Goal: Information Seeking & Learning: Learn about a topic

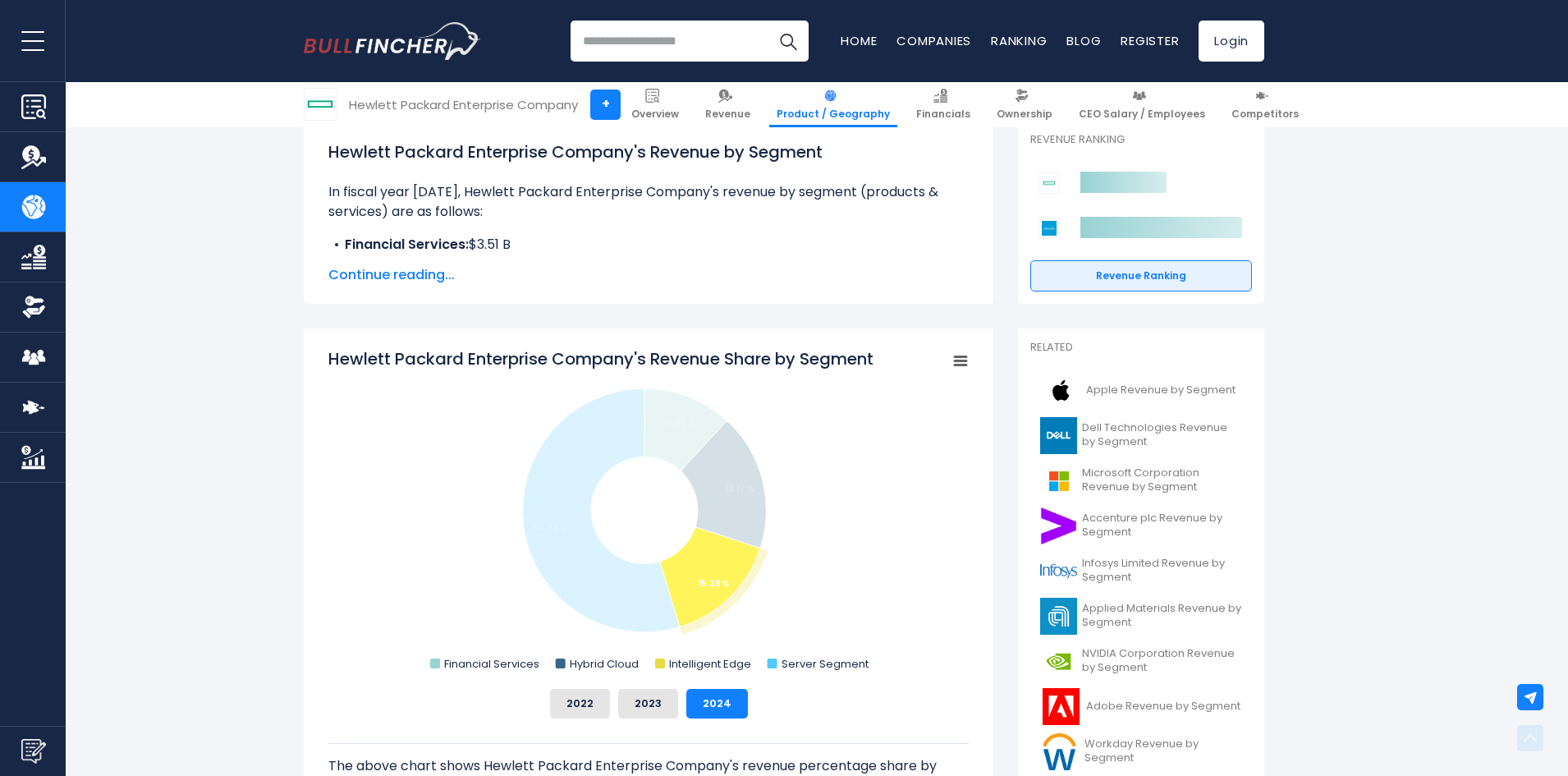
scroll to position [411, 0]
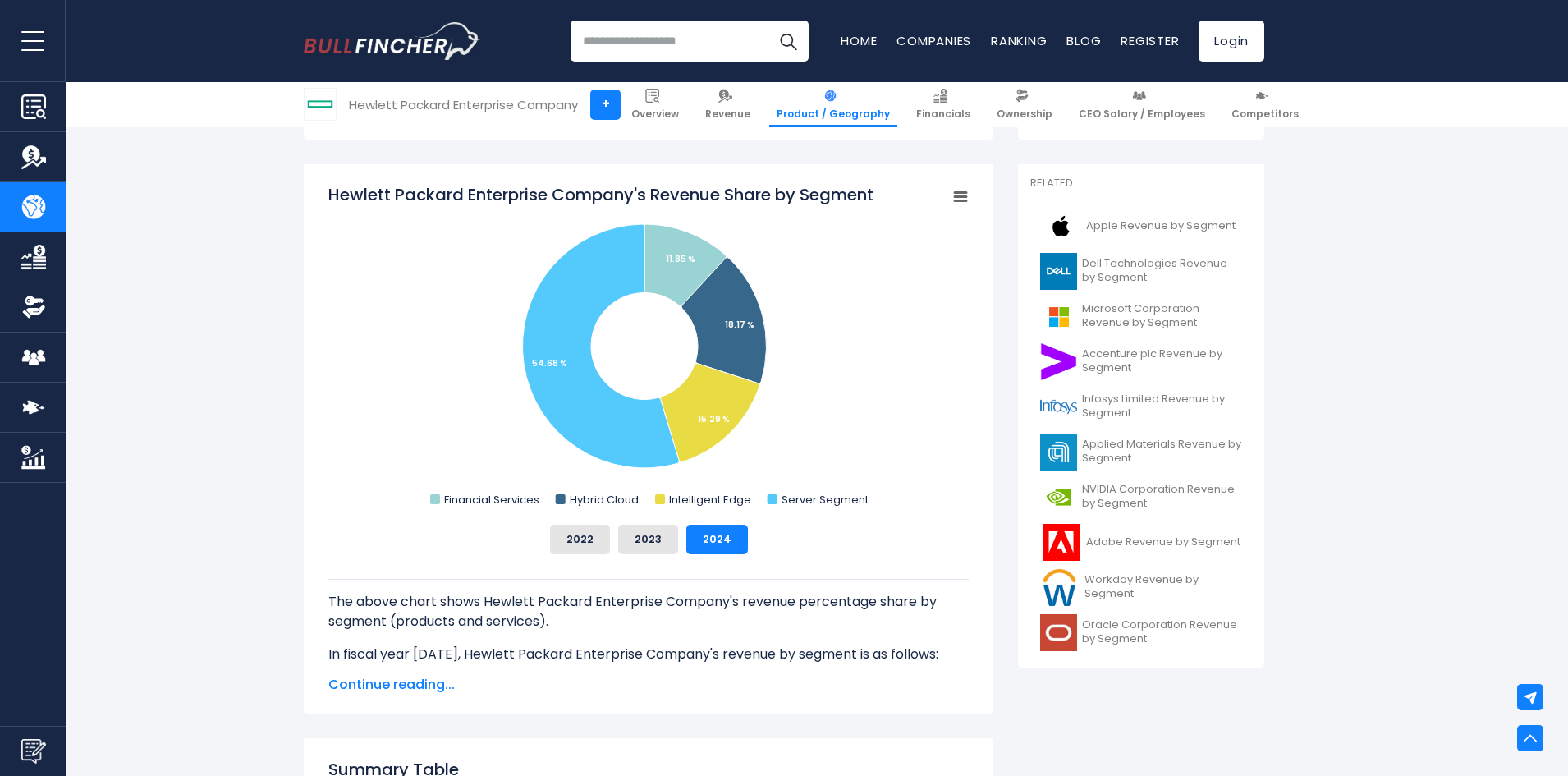
click at [396, 695] on span "Continue reading..." at bounding box center [648, 685] width 641 height 20
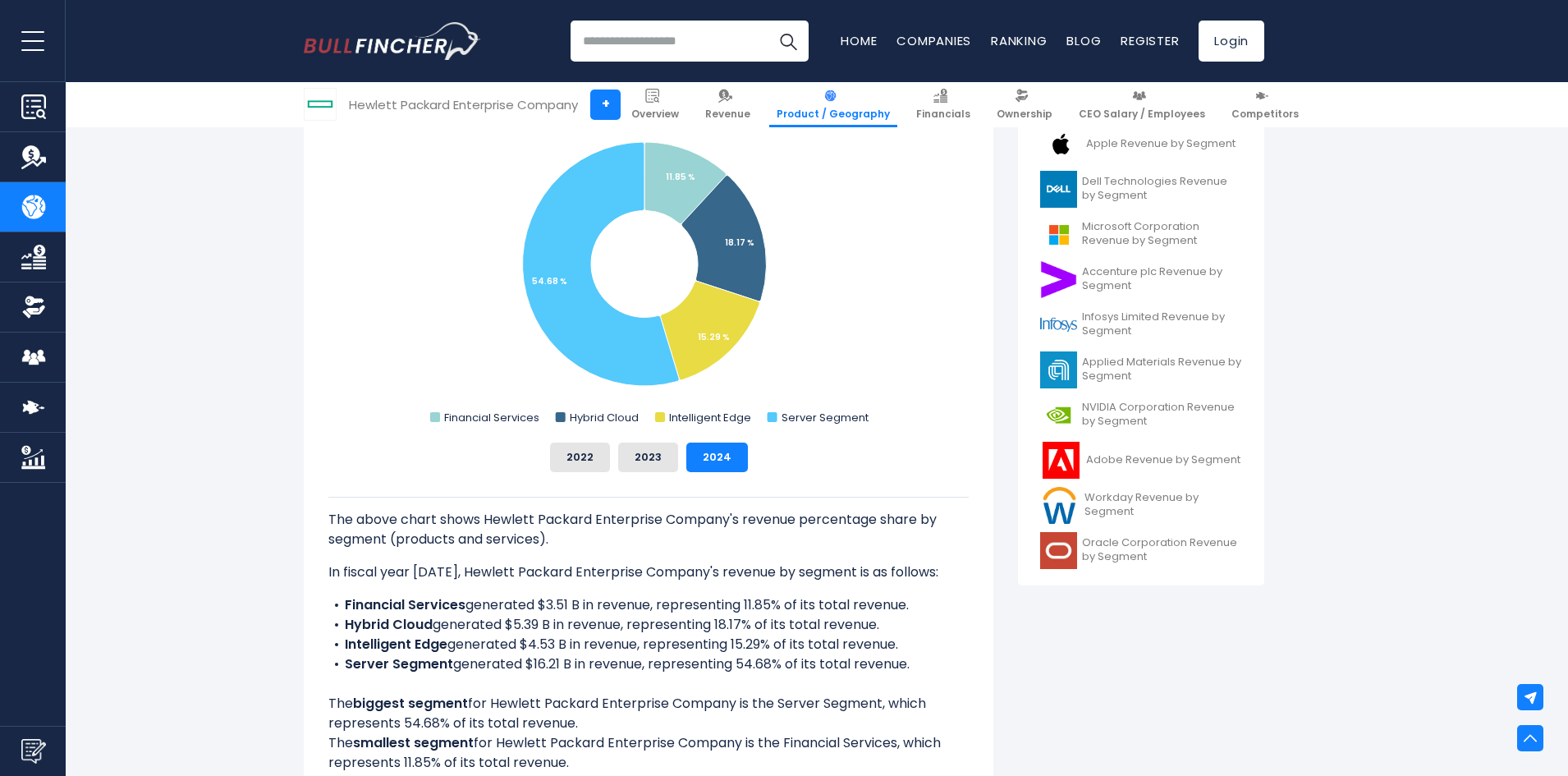
scroll to position [575, 0]
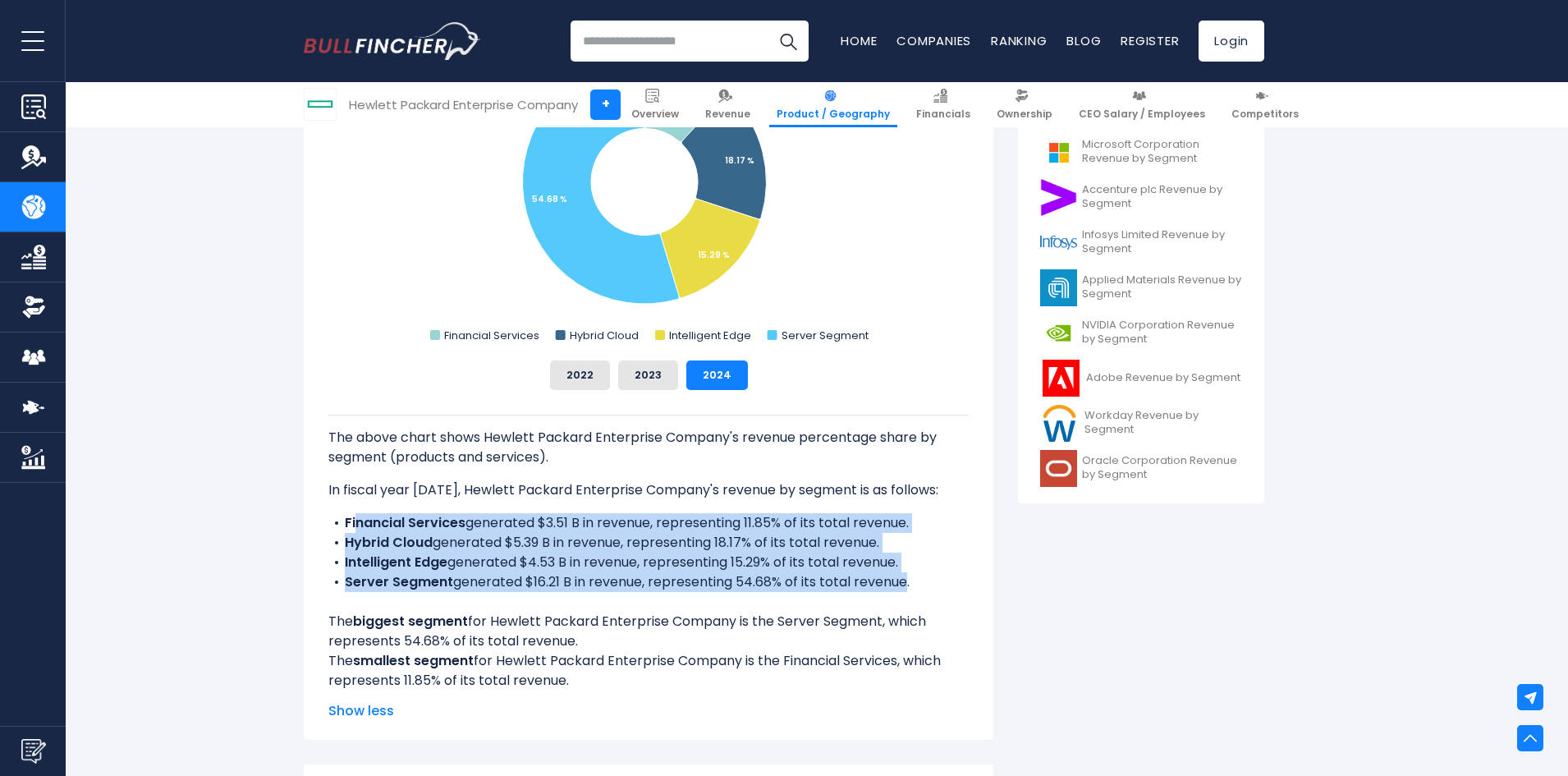
drag, startPoint x: 598, startPoint y: 573, endPoint x: 358, endPoint y: 520, distance: 245.8
click at [358, 520] on ul "Financial Services generated $3.51 B in revenue, representing 11.85% of its tot…" at bounding box center [648, 553] width 641 height 79
click at [357, 521] on b "Financial Services" at bounding box center [405, 523] width 120 height 19
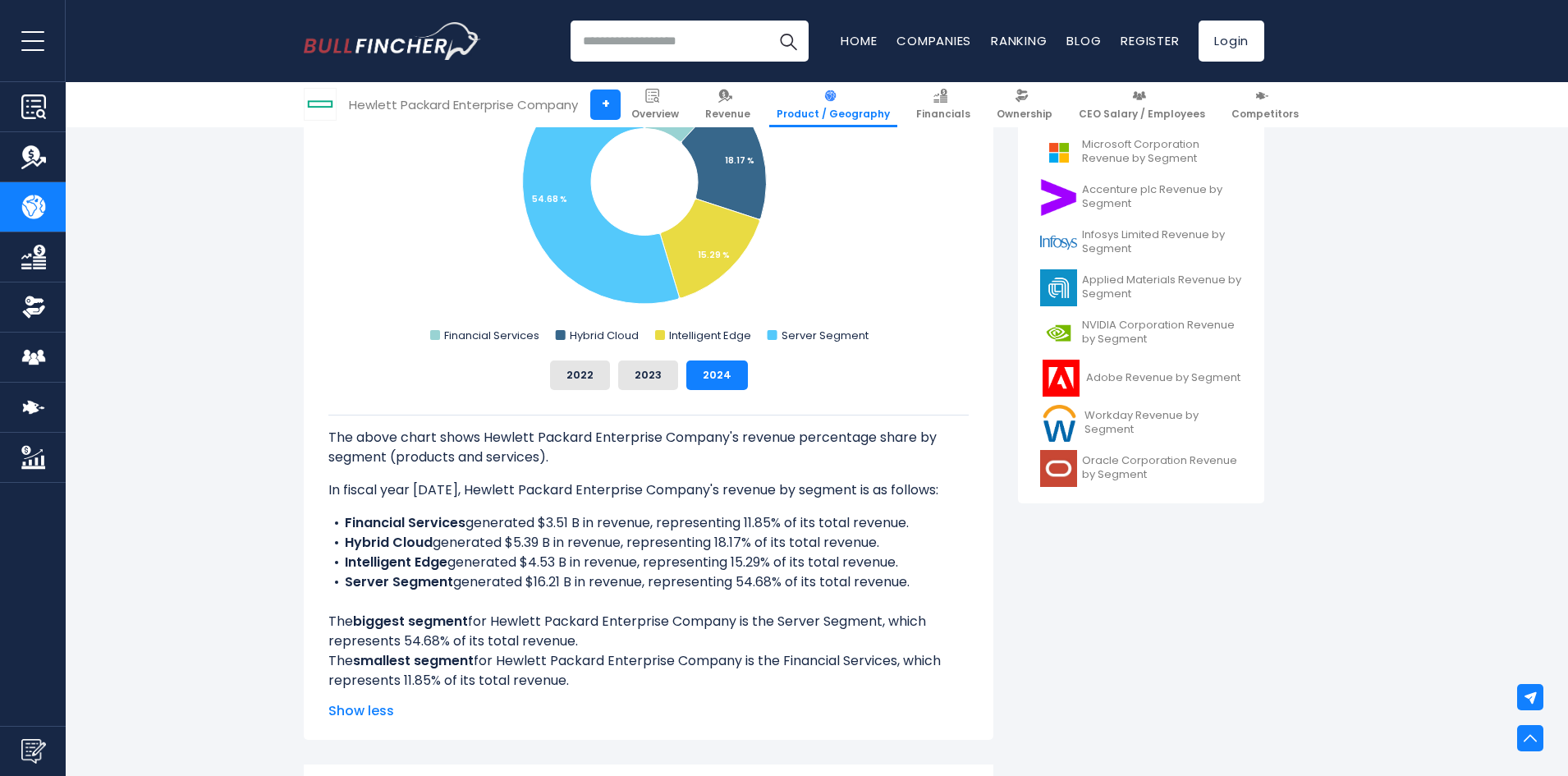
drag, startPoint x: 342, startPoint y: 521, endPoint x: 898, endPoint y: 542, distance: 556.4
click at [898, 542] on ul "Financial Services generated $3.51 B in revenue, representing 11.85% of its tot…" at bounding box center [648, 553] width 641 height 79
click at [885, 557] on li "Intelligent Edge generated $4.53 B in revenue, representing 15.29% of its total…" at bounding box center [648, 563] width 641 height 20
drag, startPoint x: 913, startPoint y: 579, endPoint x: 342, endPoint y: 563, distance: 571.2
click at [317, 563] on div "Hewlett Packard Enterprise Company's Revenue Share by Segment Created with High…" at bounding box center [648, 370] width 690 height 741
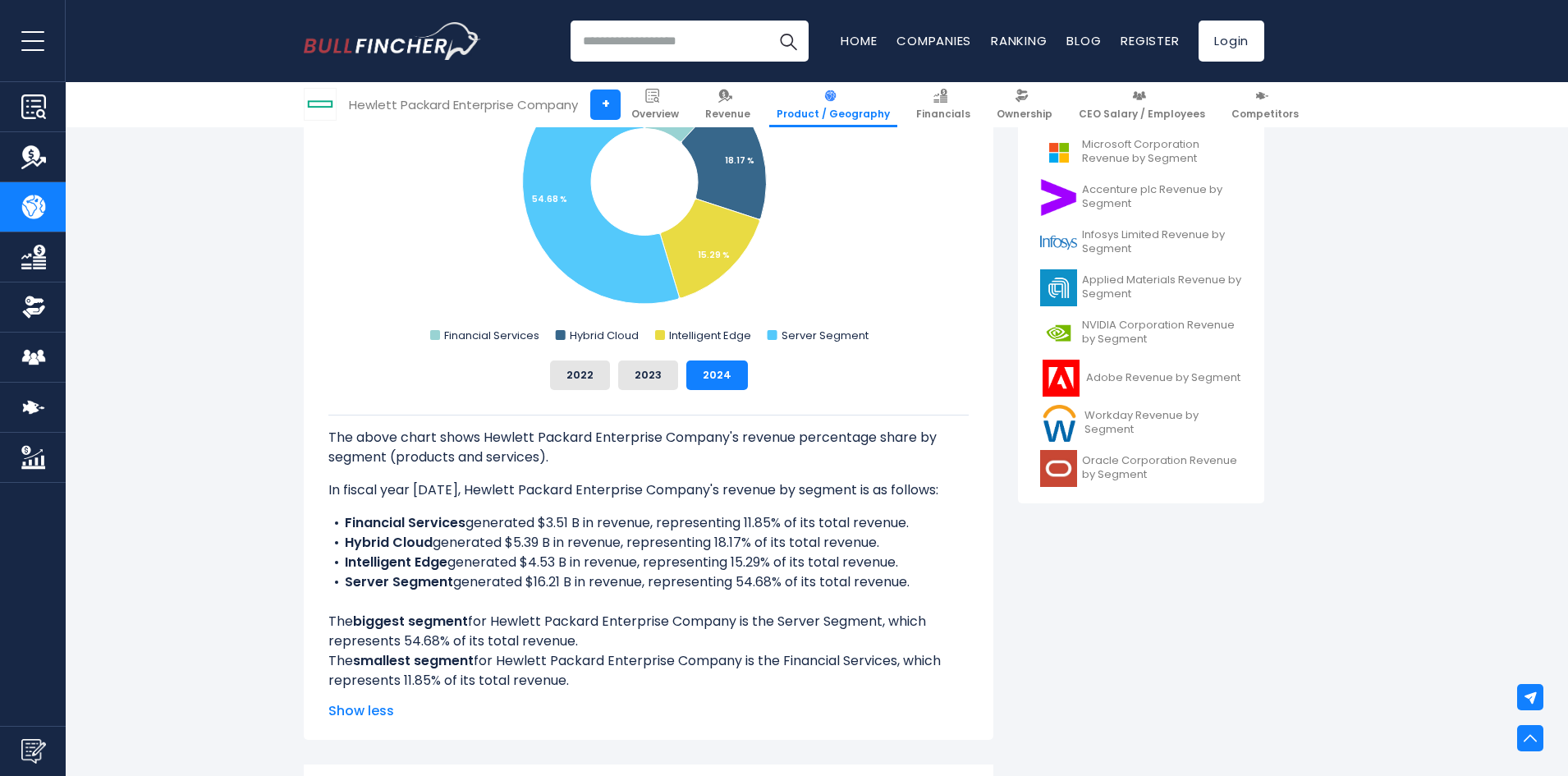
click at [425, 578] on b "Server Segment" at bounding box center [399, 582] width 108 height 19
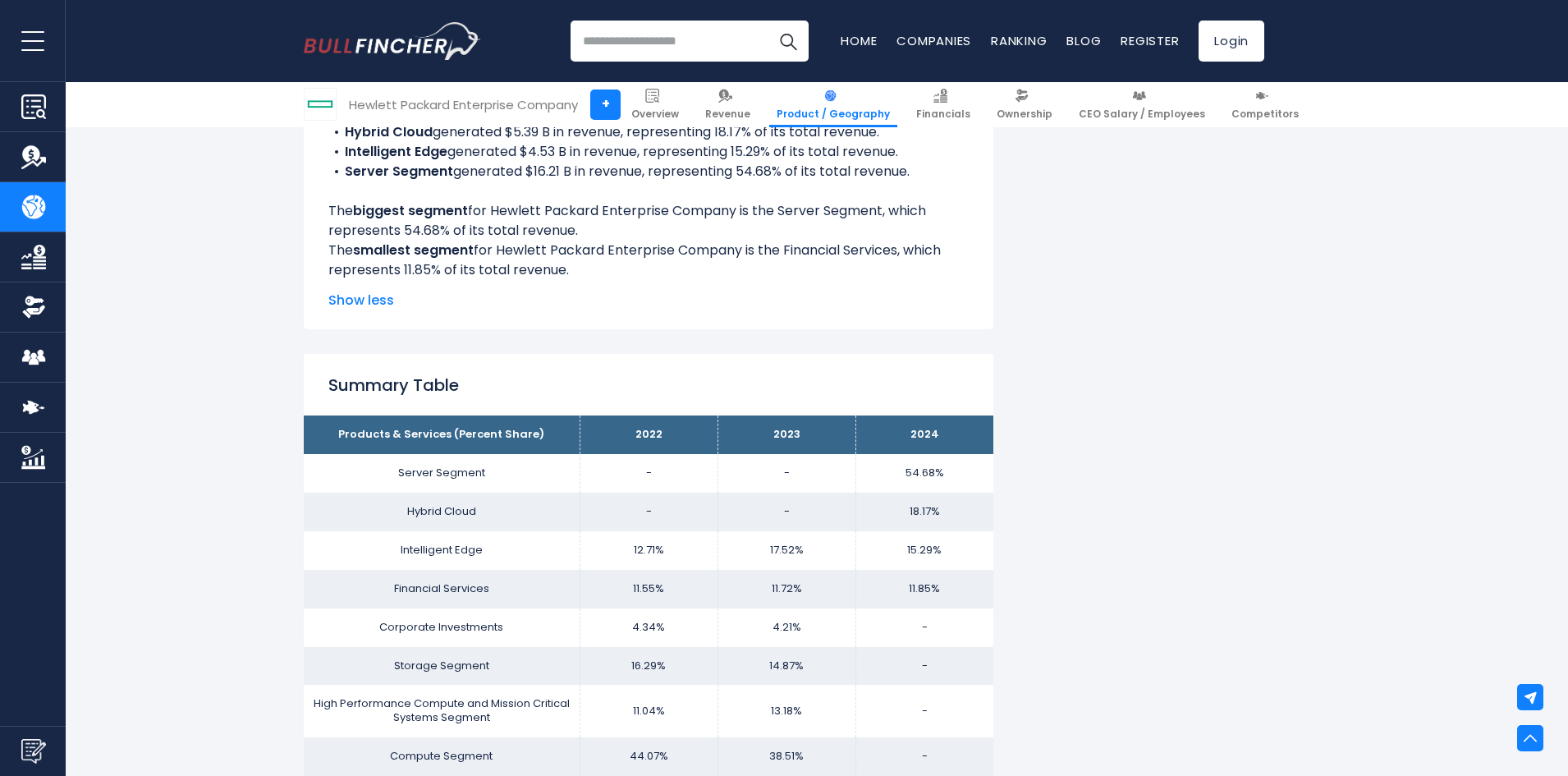
scroll to position [1314, 0]
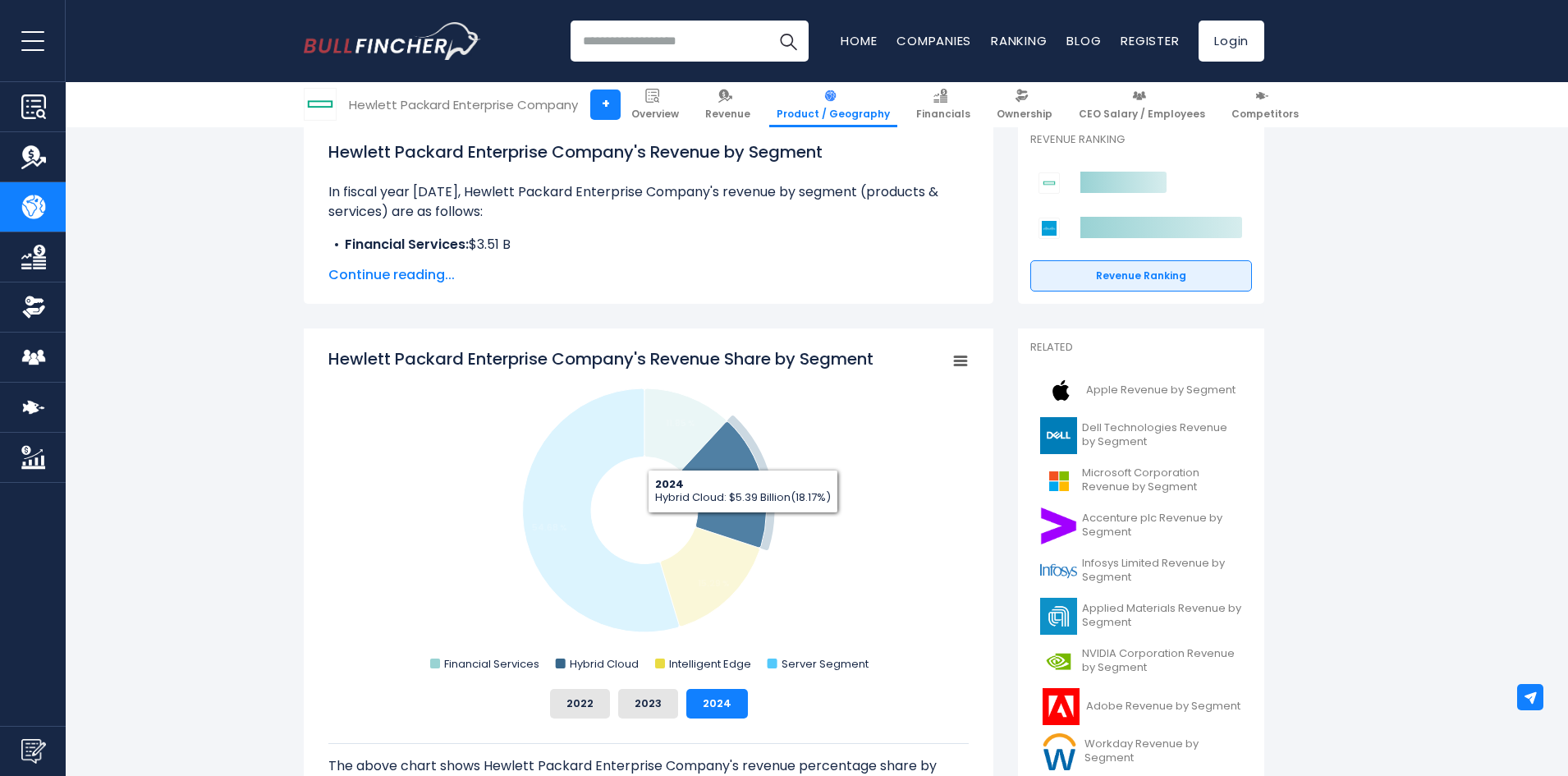
drag, startPoint x: 743, startPoint y: 525, endPoint x: 719, endPoint y: 571, distance: 51.9
click at [743, 525] on icon "Hewlett Packard Enterprise Company's Revenue Share by Segment" at bounding box center [723, 484] width 85 height 125
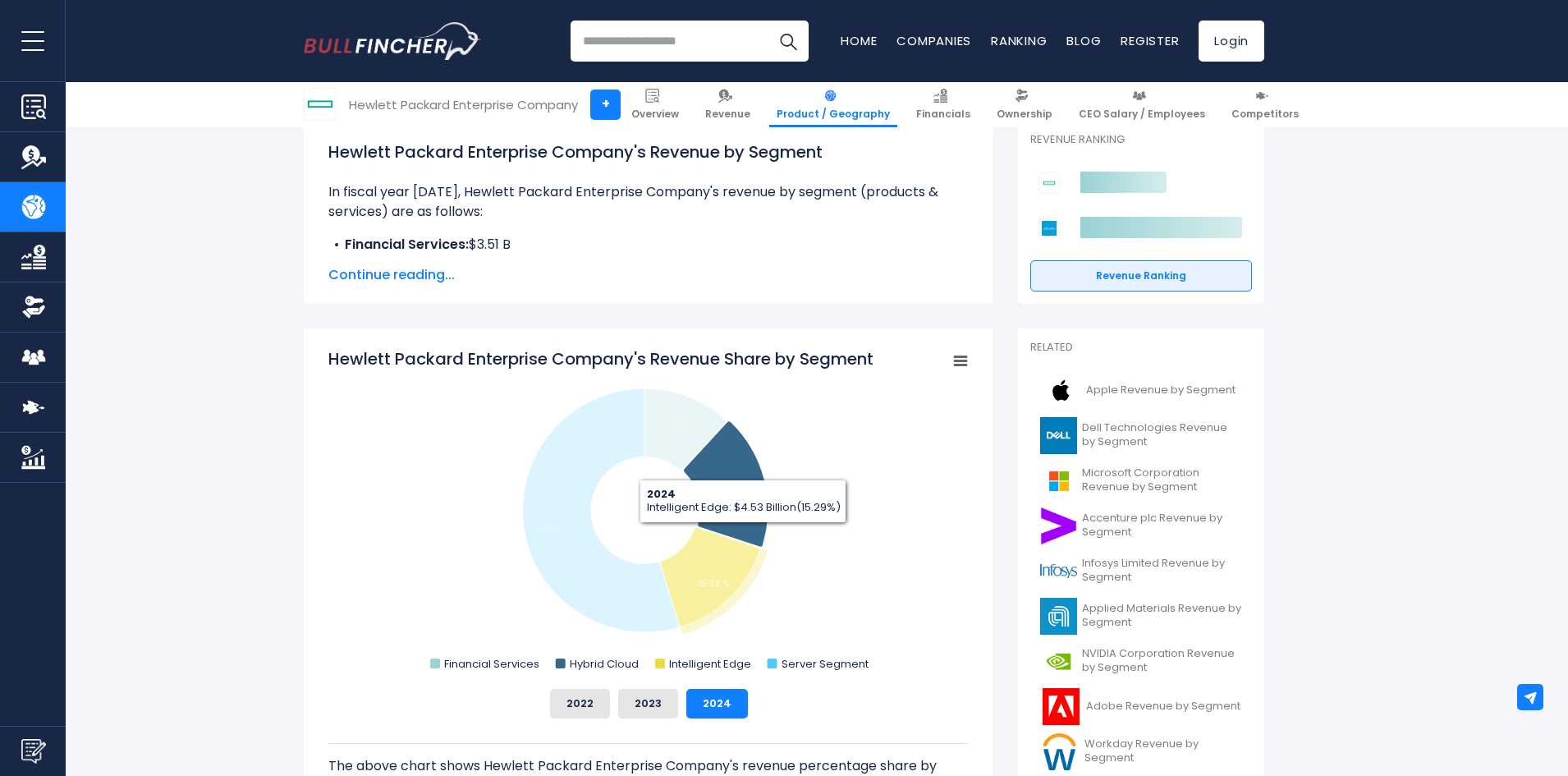
click at [715, 580] on tspan "15.29 %" at bounding box center [714, 584] width 32 height 12
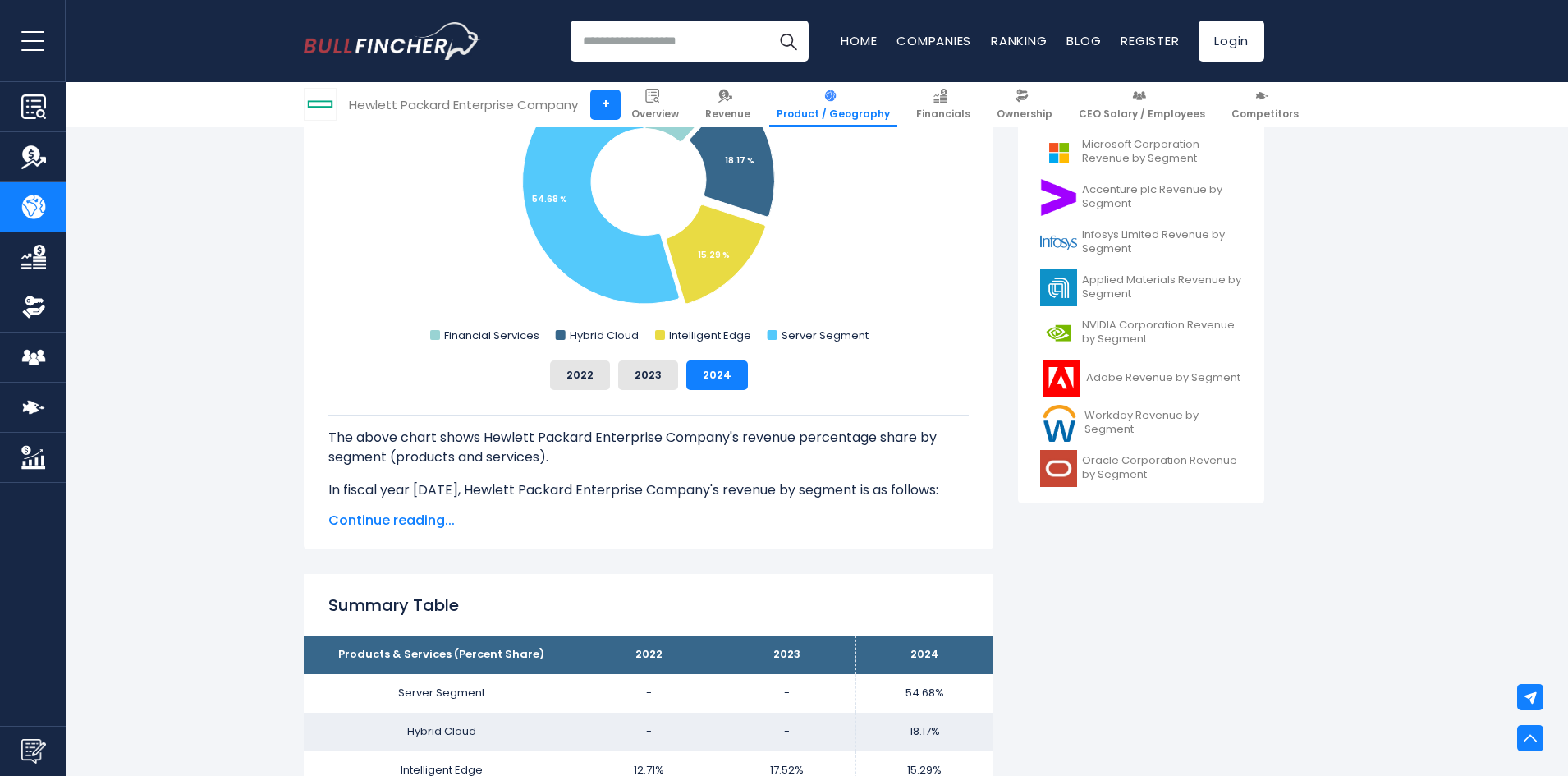
scroll to position [657, 0]
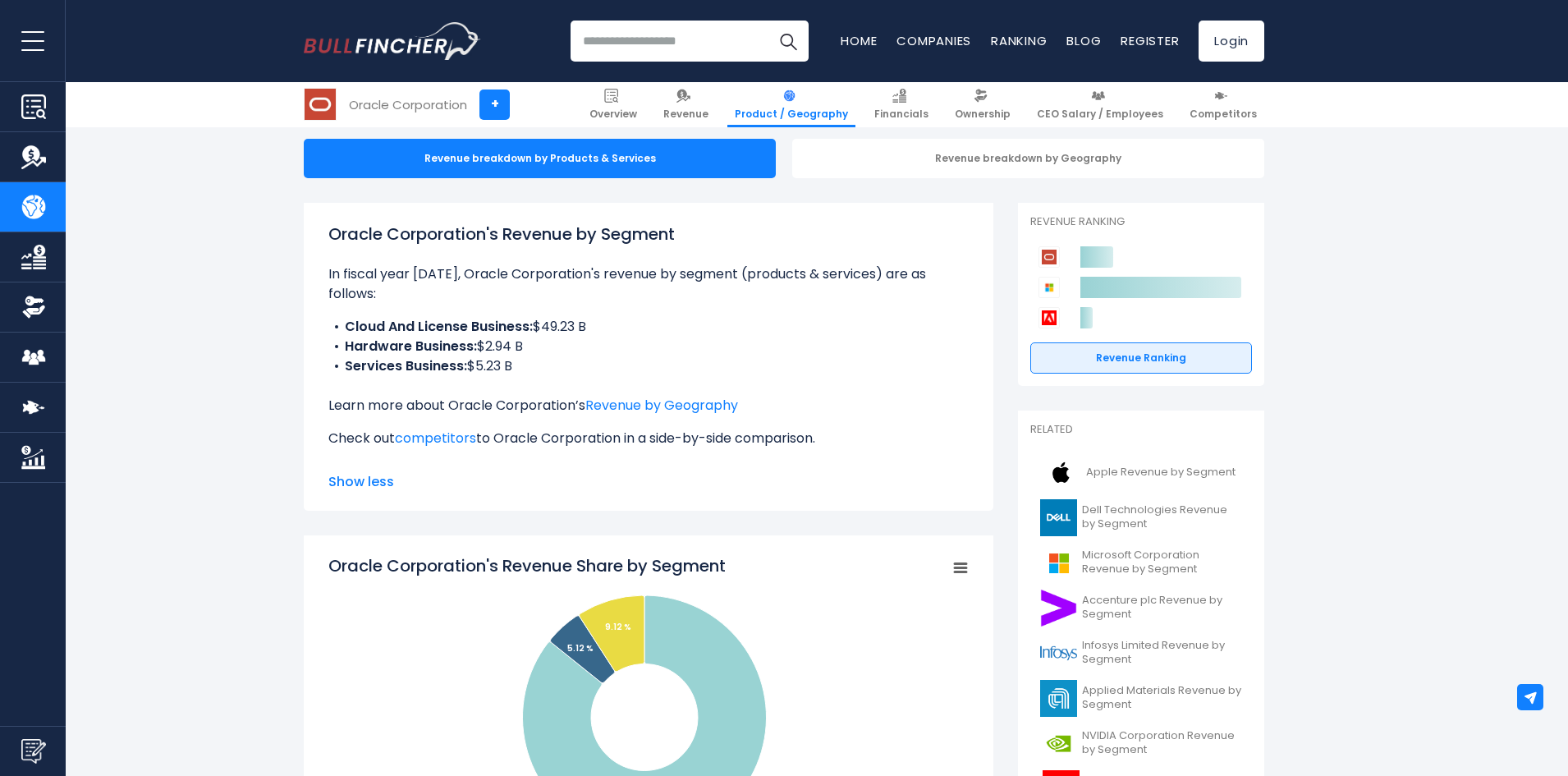
drag, startPoint x: 519, startPoint y: 346, endPoint x: 300, endPoint y: 306, distance: 222.6
click at [376, 337] on b "Hardware Business:" at bounding box center [411, 346] width 132 height 19
drag, startPoint x: 364, startPoint y: 304, endPoint x: 520, endPoint y: 343, distance: 160.8
click at [520, 343] on ul "Cloud And License Business: $49.23 B Hardware Business: $2.94 B Services Busine…" at bounding box center [648, 347] width 641 height 59
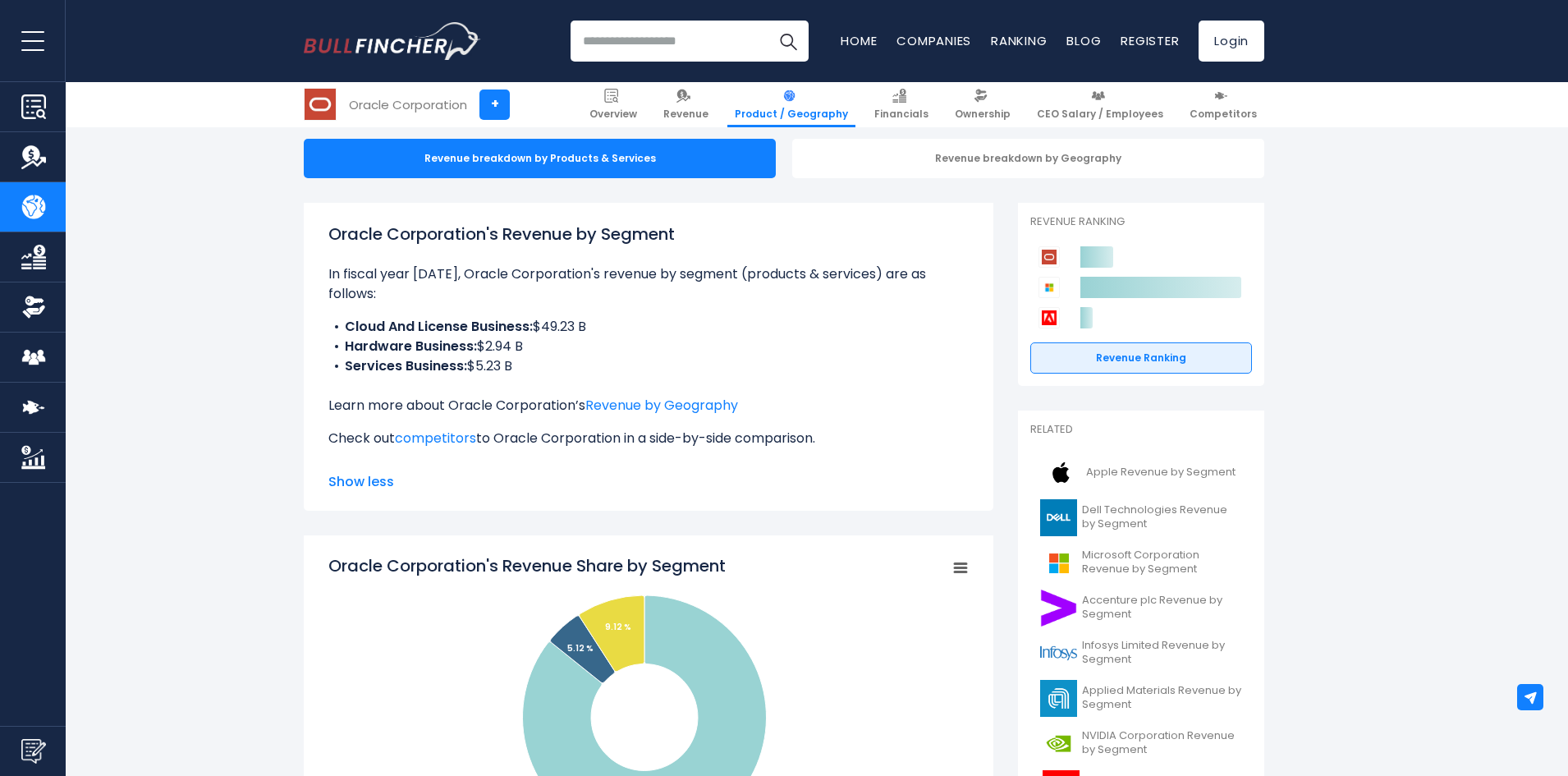
click at [561, 357] on li "Services Business: $5.23 B" at bounding box center [648, 367] width 641 height 20
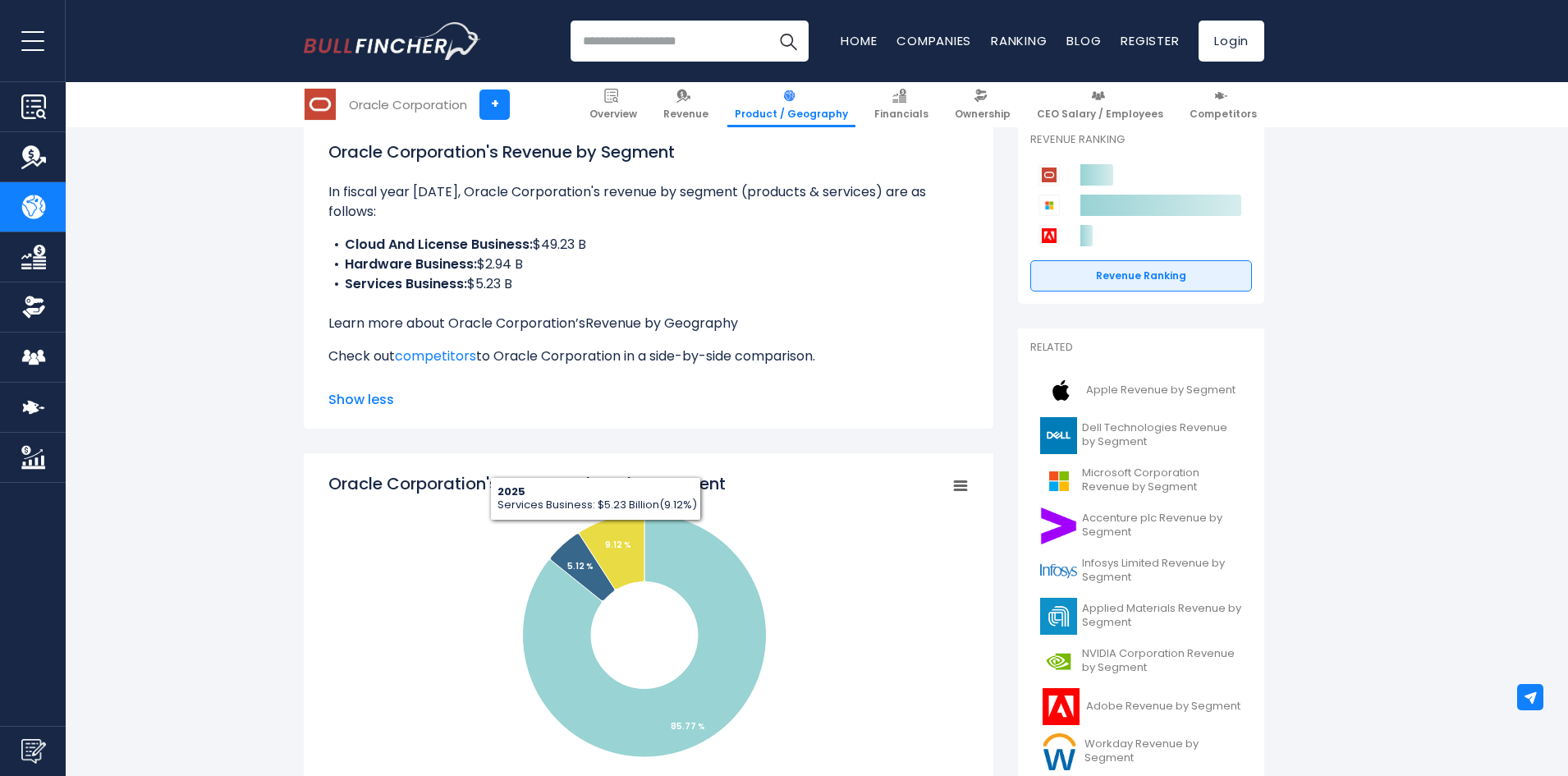
click at [654, 314] on link "Revenue by Geography" at bounding box center [661, 322] width 153 height 19
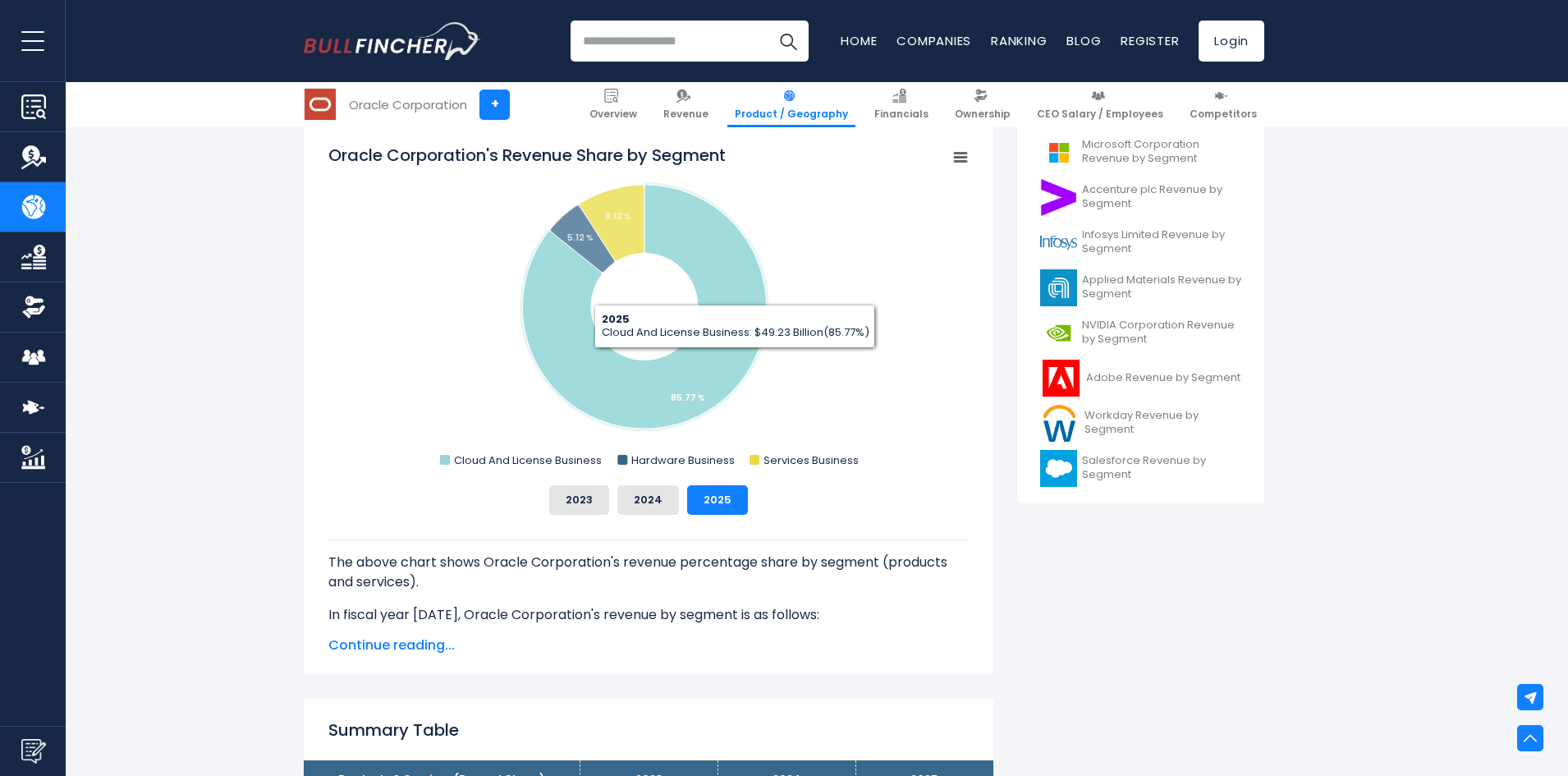
scroll to position [657, 0]
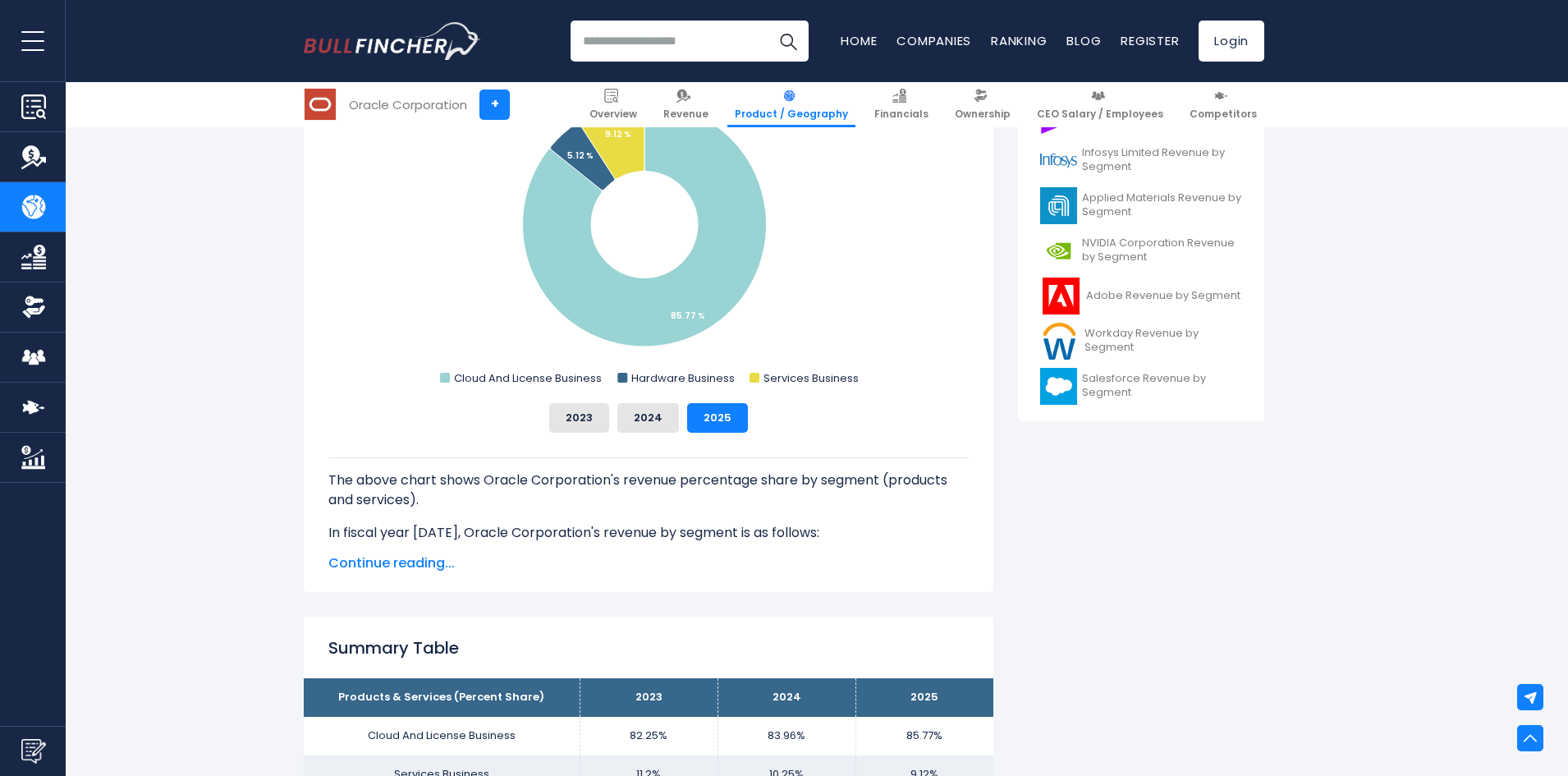
click at [431, 564] on span "Continue reading..." at bounding box center [648, 564] width 641 height 20
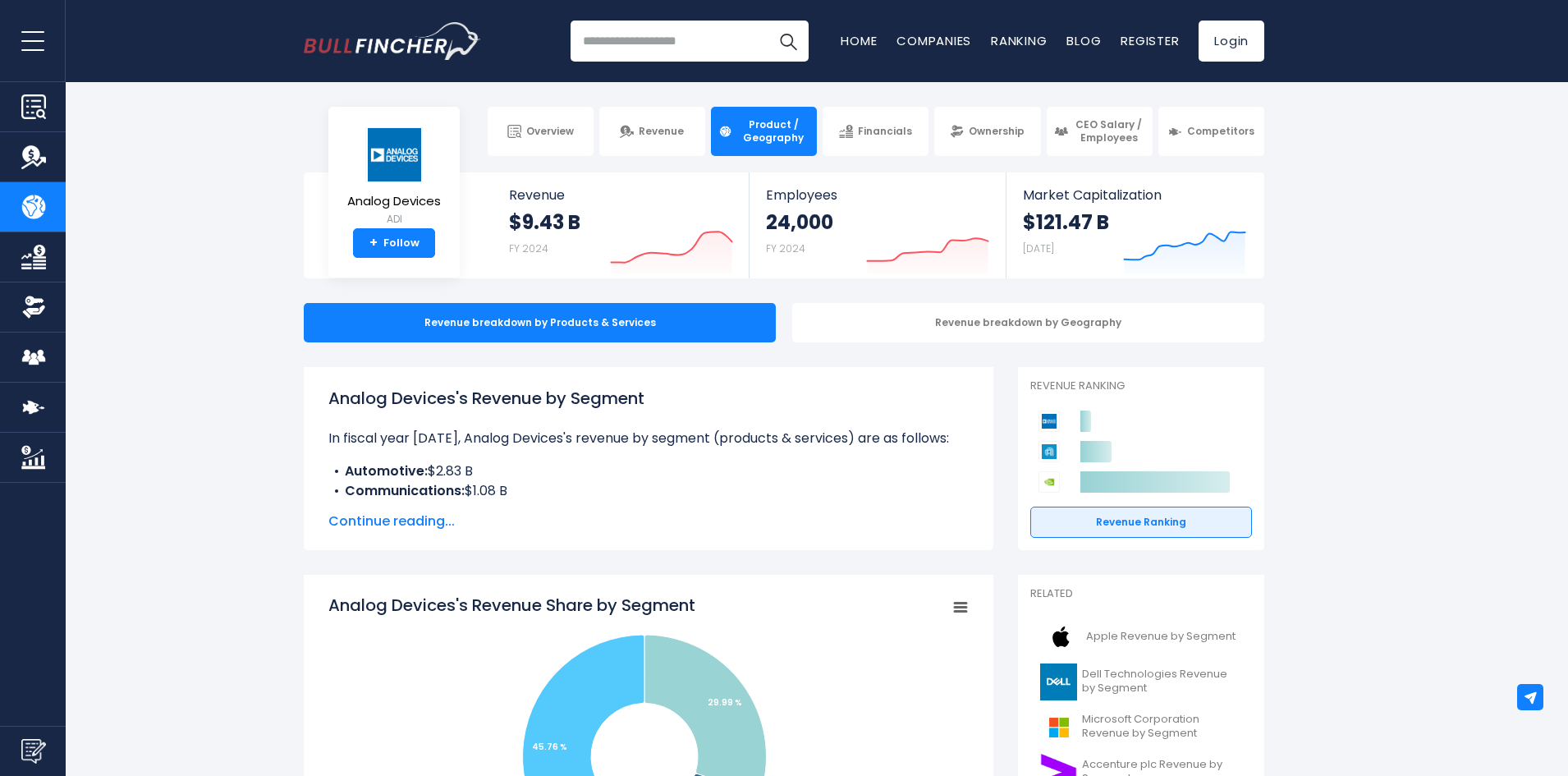
scroll to position [165, 0]
